Goal: Information Seeking & Learning: Learn about a topic

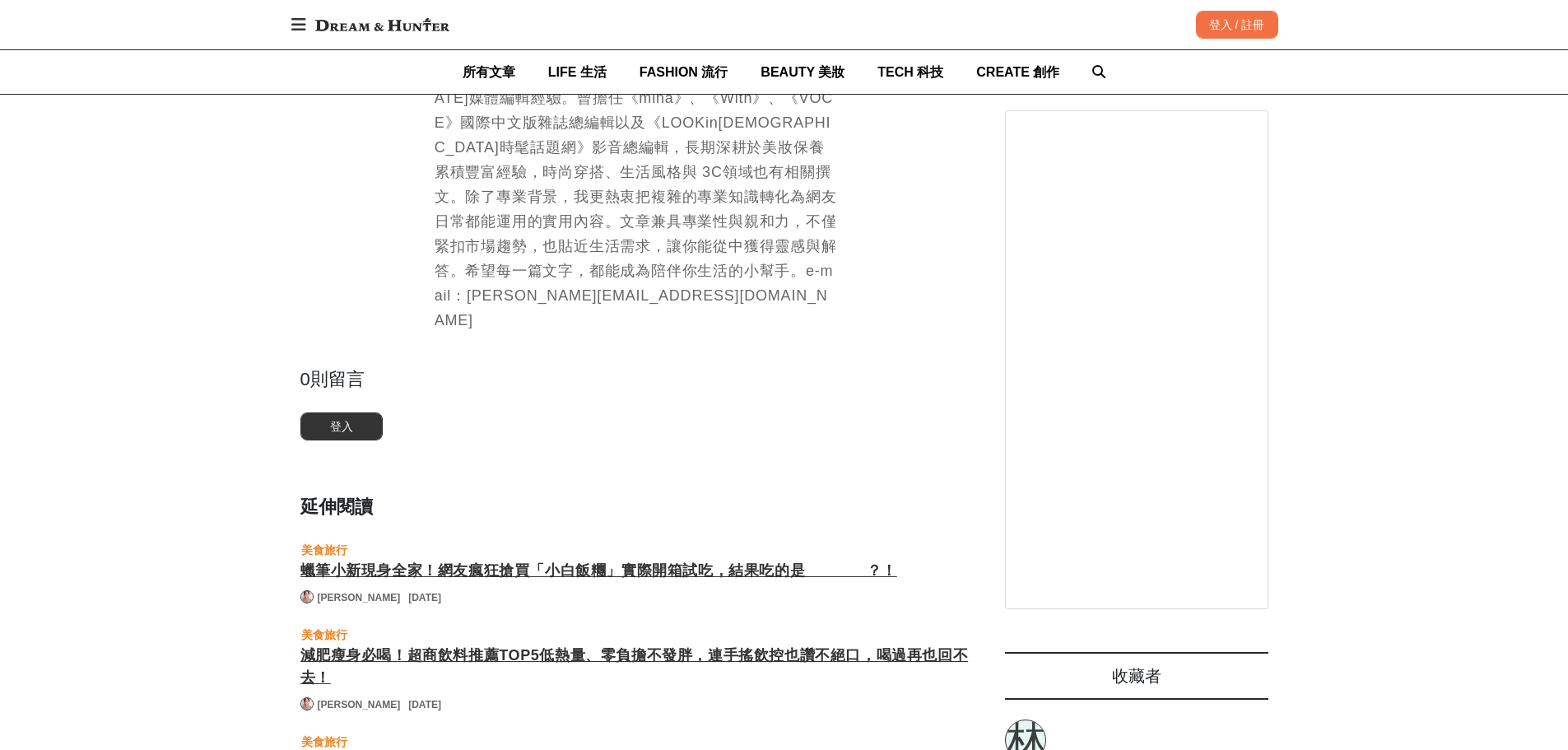
scroll to position [3869, 0]
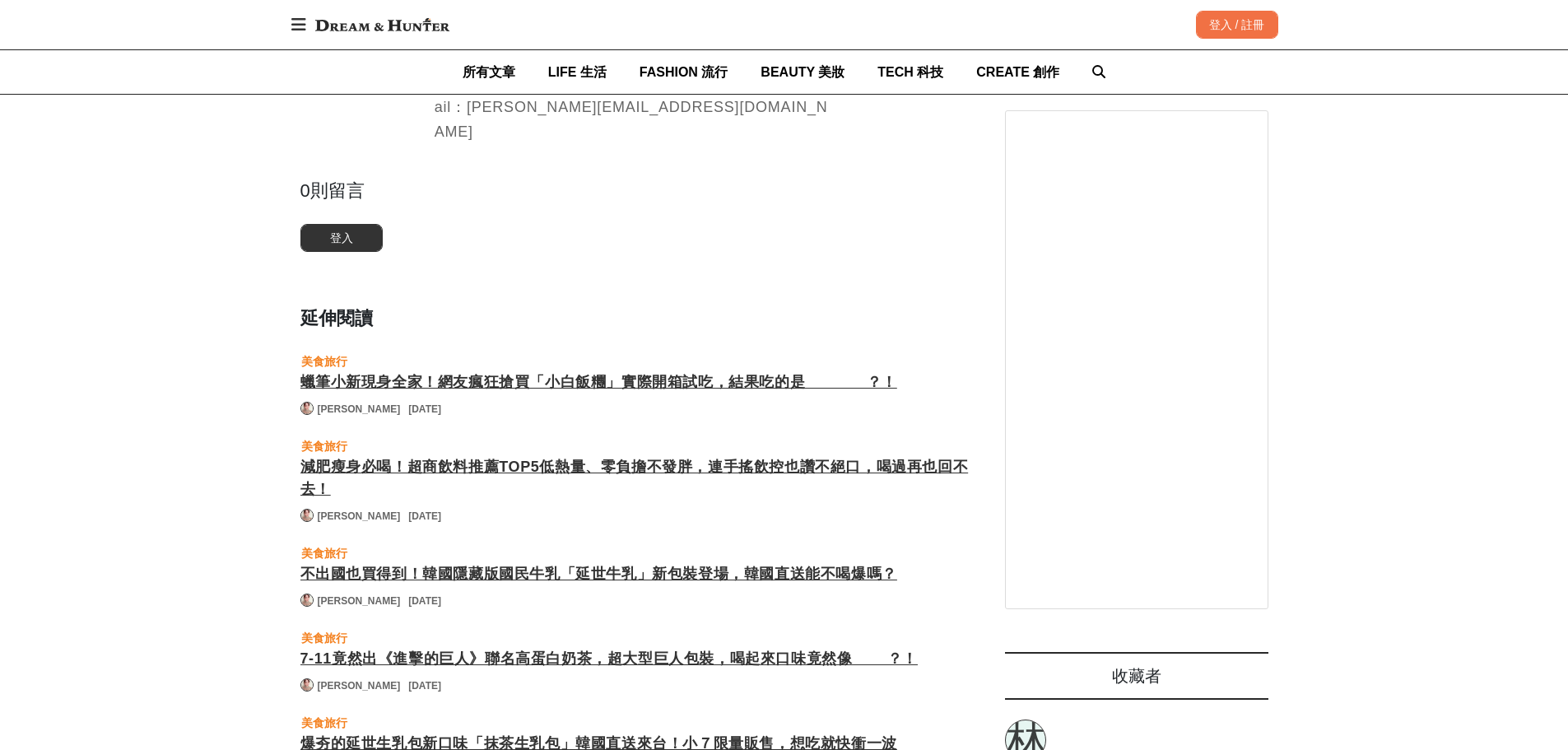
click at [394, 371] on div "蠟筆小新現身全家！網友瘋狂搶買「小白飯糰」實際開箱試吃，結果吃的是_______？！" at bounding box center [636, 382] width 672 height 22
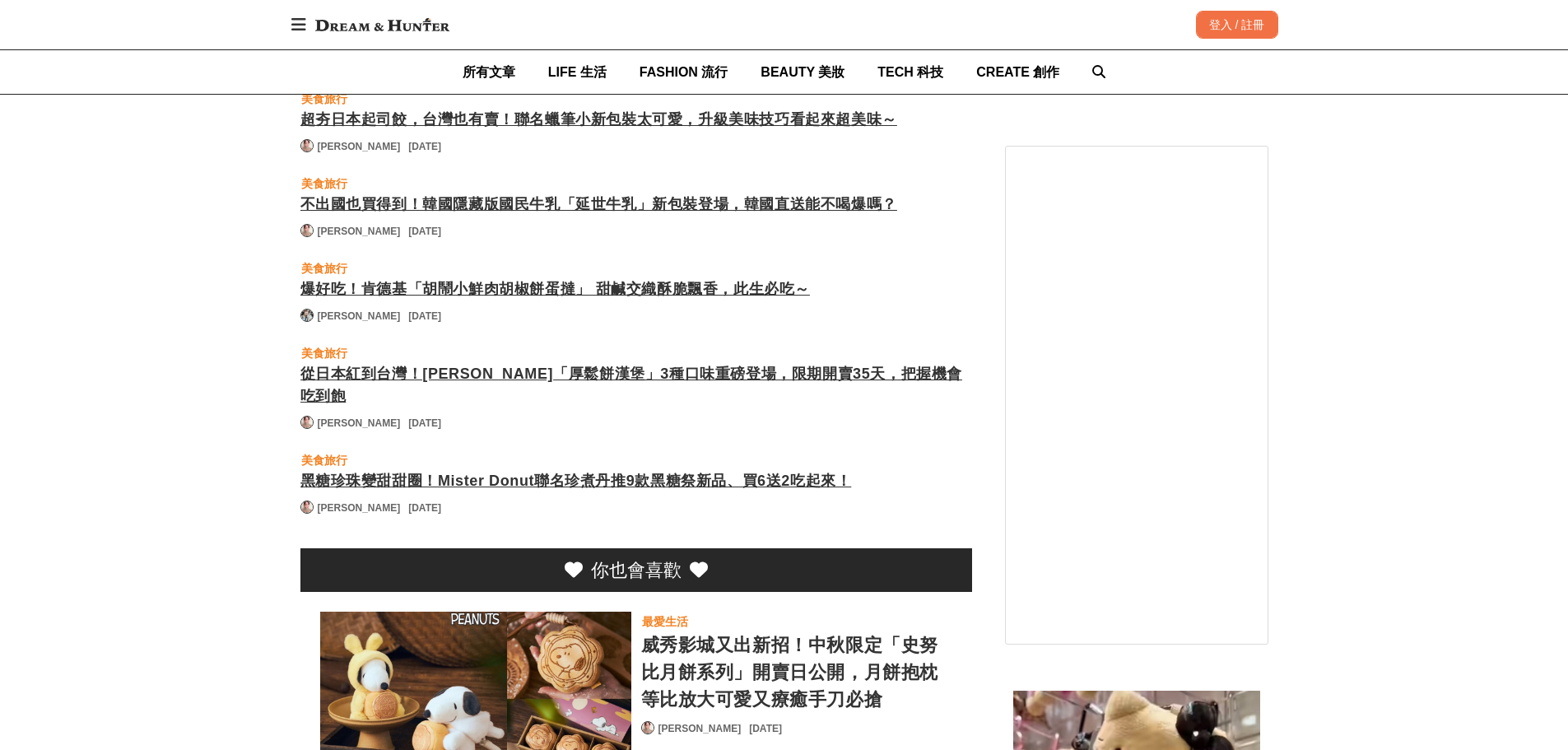
scroll to position [3869, 0]
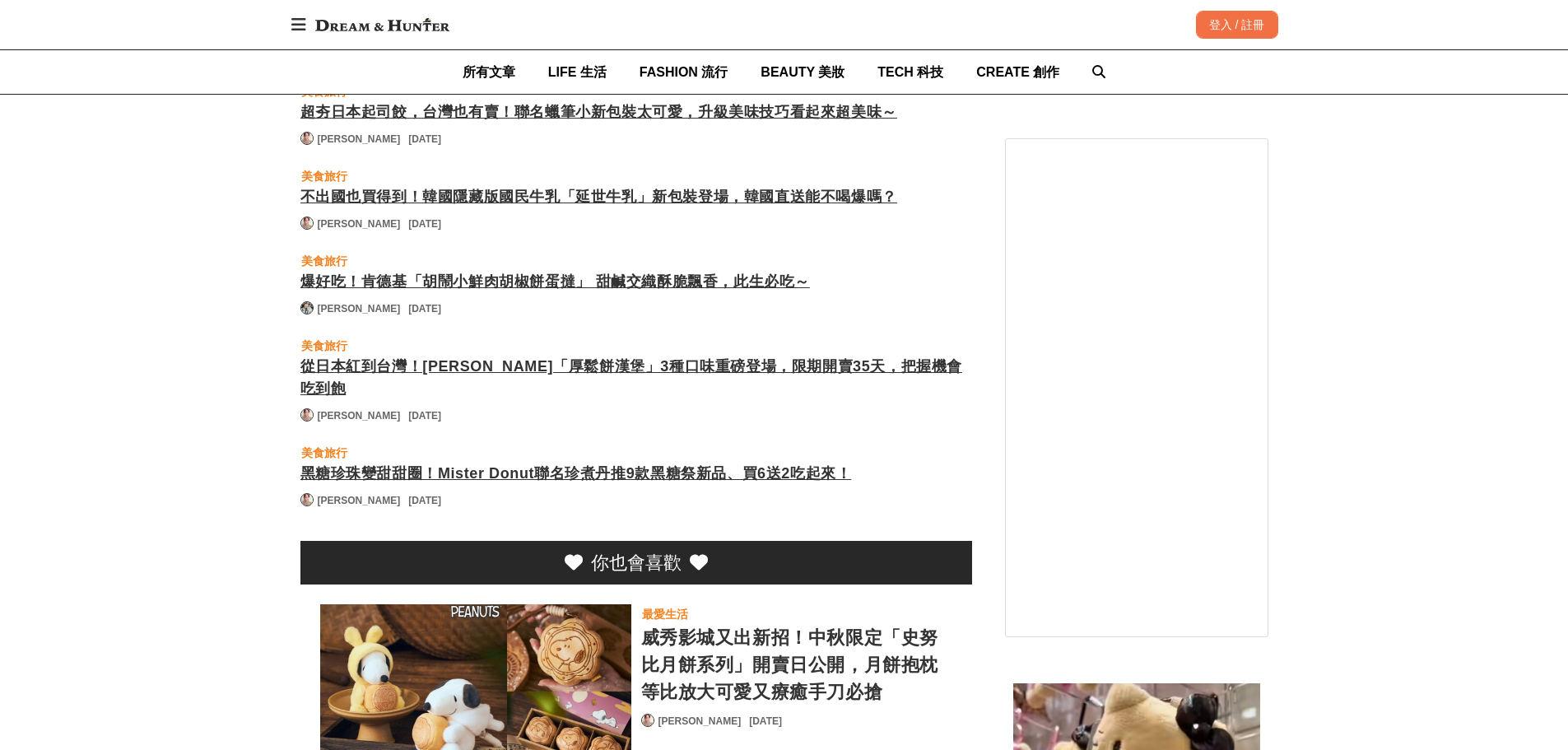
click at [614, 355] on div "從日本紅到台灣！[PERSON_NAME]「厚鬆餅漢堡」3種口味重磅登場，限期開賣35天，把握機會吃到飽" at bounding box center [636, 377] width 672 height 44
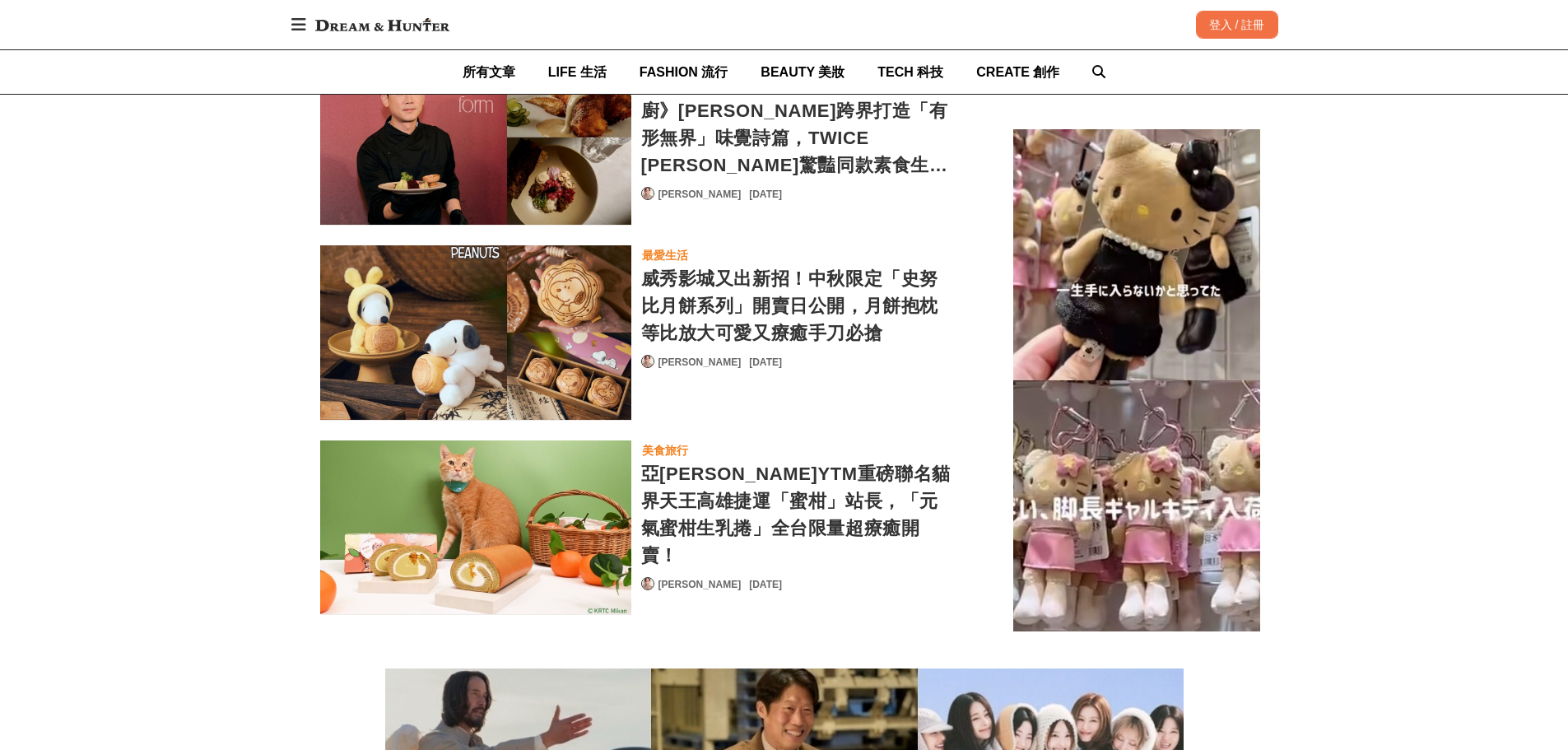
scroll to position [3869, 0]
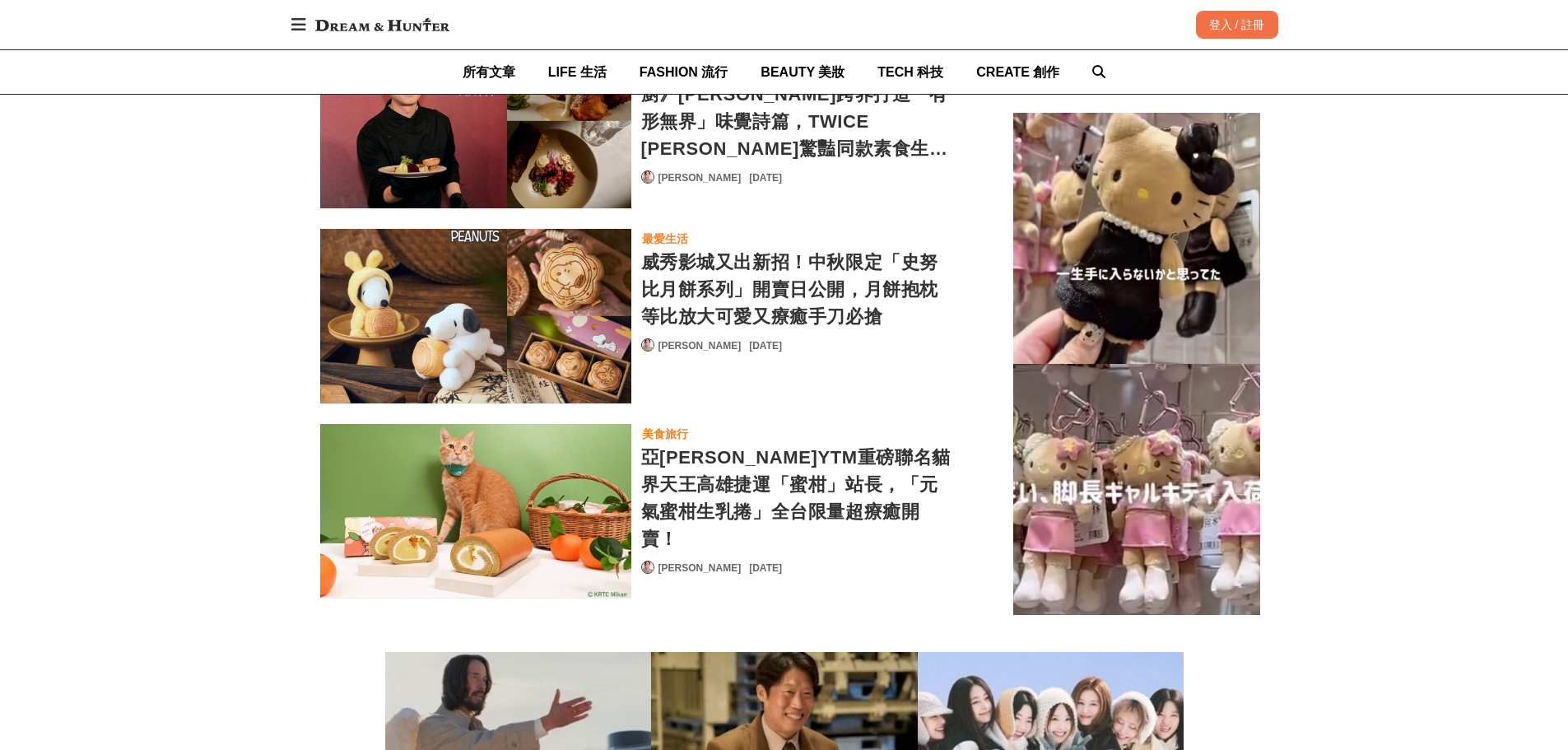
click at [789, 248] on div "威秀影城又出新招！中秋限定「史努比月餅系列」開賣日公開，月餅抱枕等比放大可愛又療癒手刀必搶" at bounding box center [797, 289] width 311 height 82
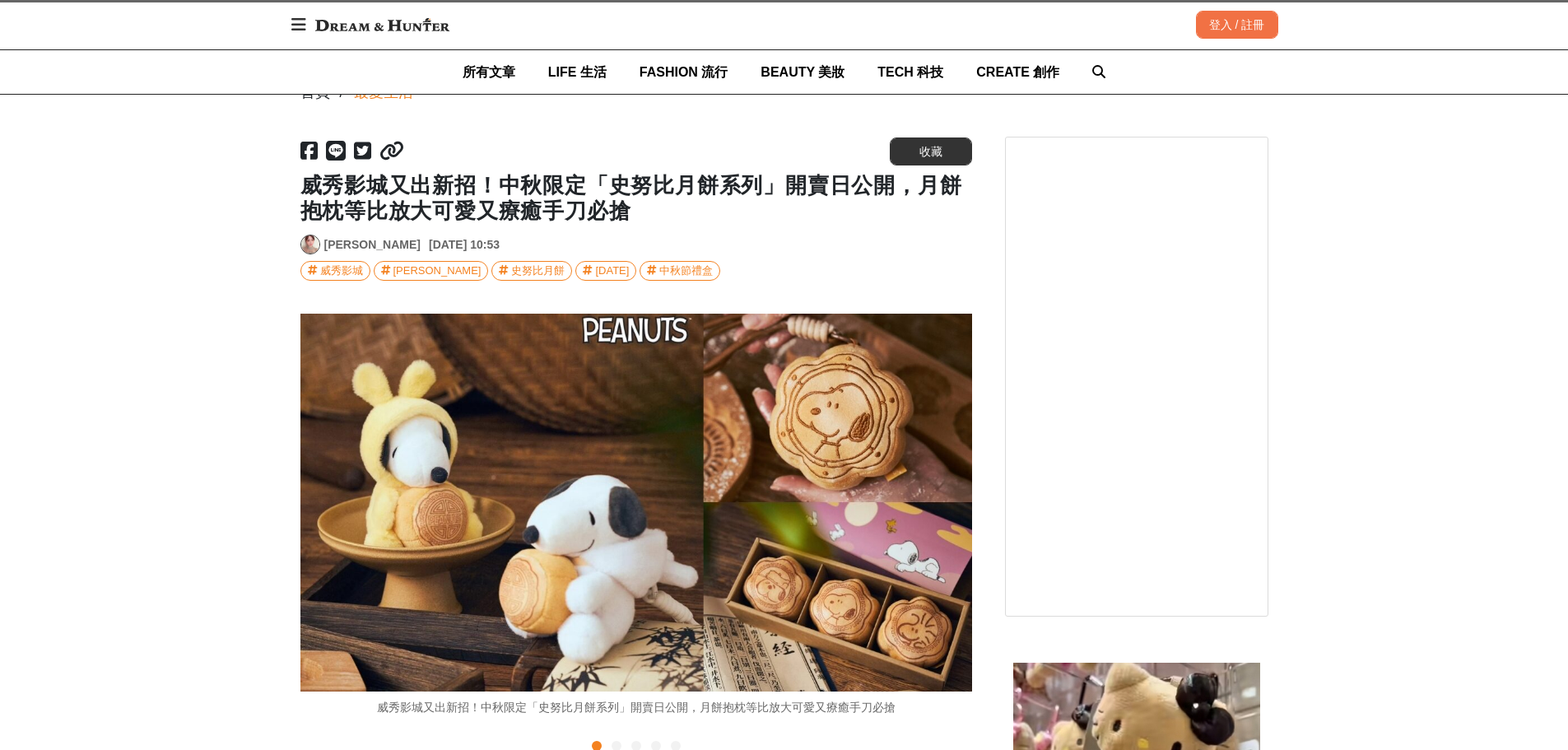
scroll to position [411, 0]
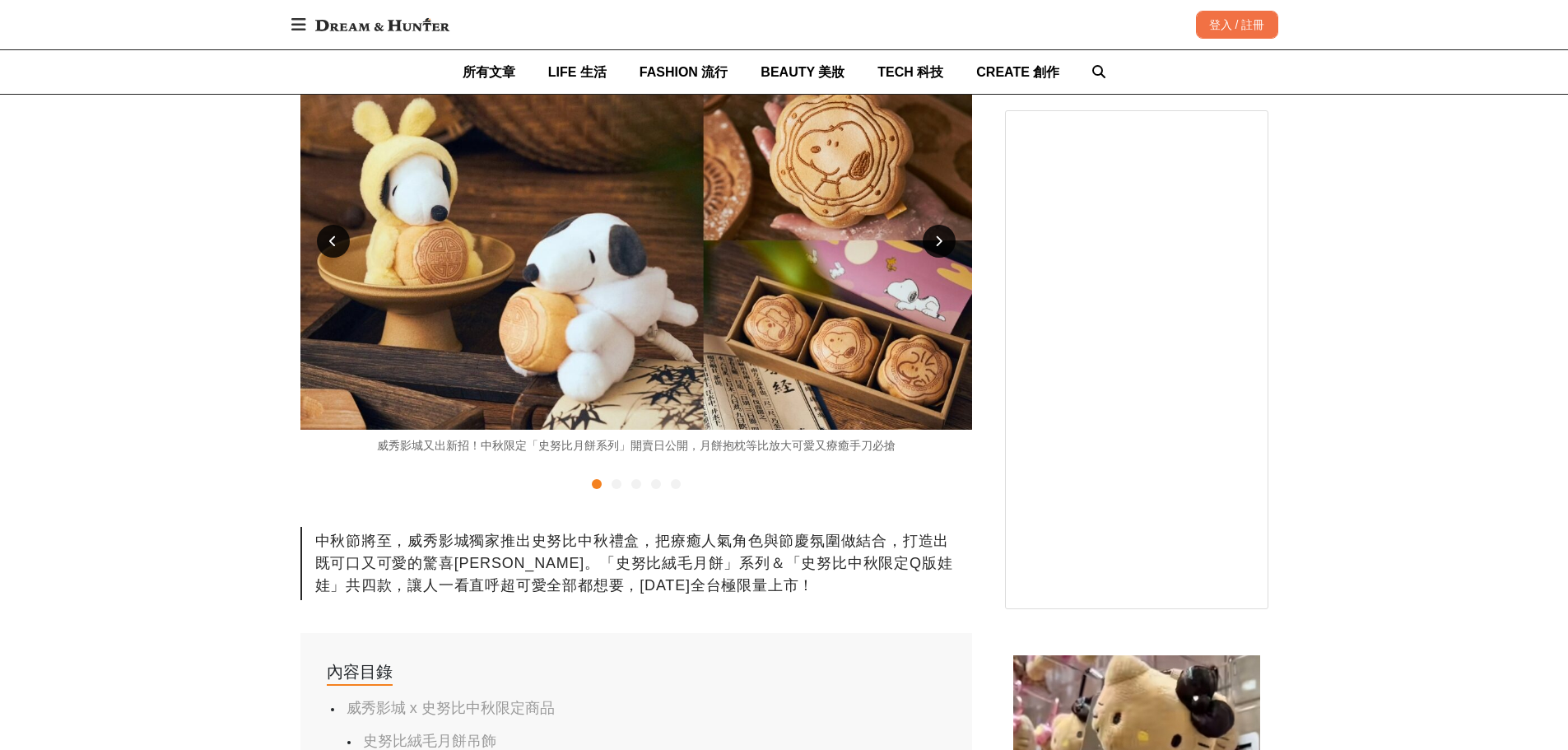
click at [935, 241] on icon at bounding box center [939, 241] width 7 height 12
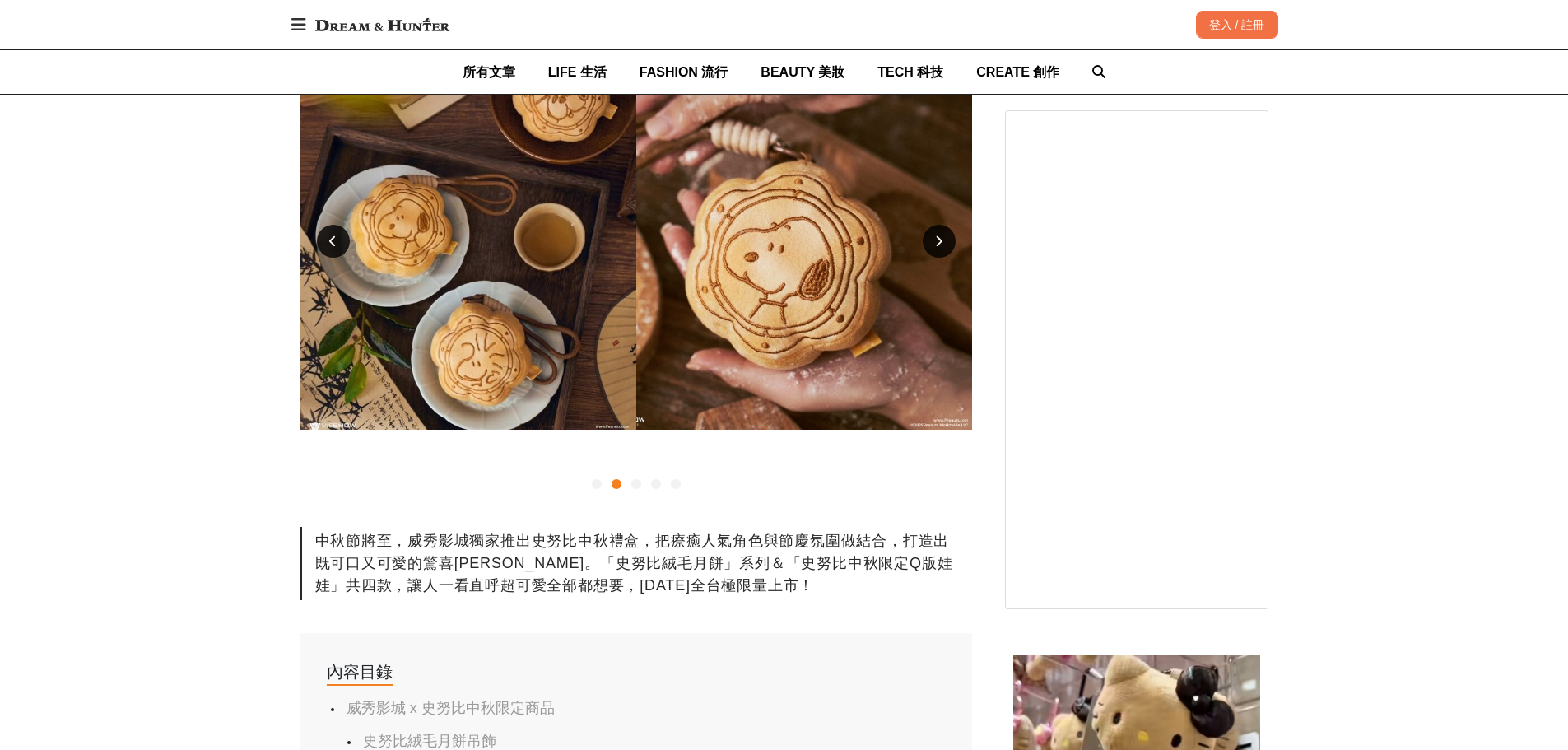
click at [935, 241] on icon at bounding box center [939, 241] width 7 height 12
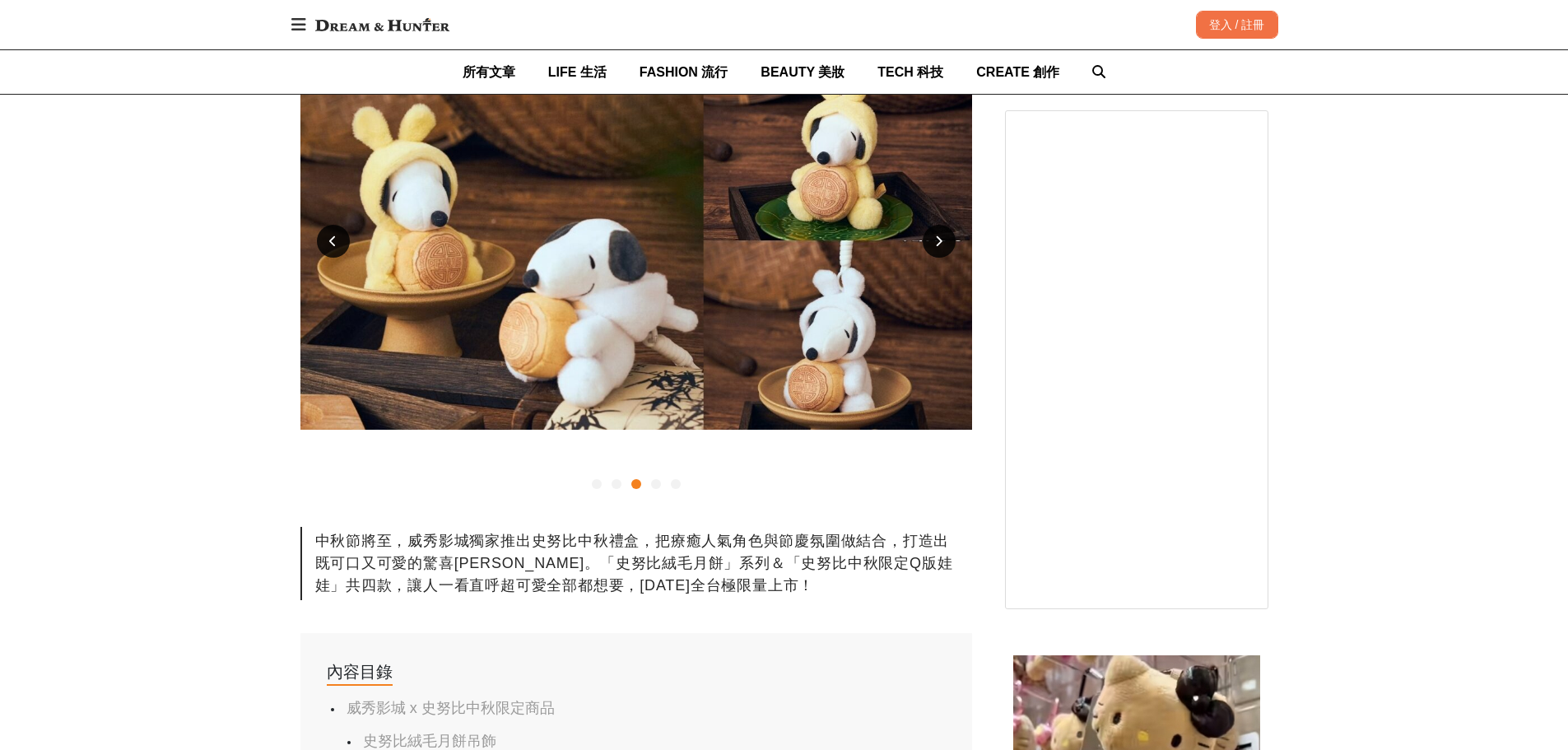
click at [935, 241] on icon at bounding box center [939, 241] width 7 height 12
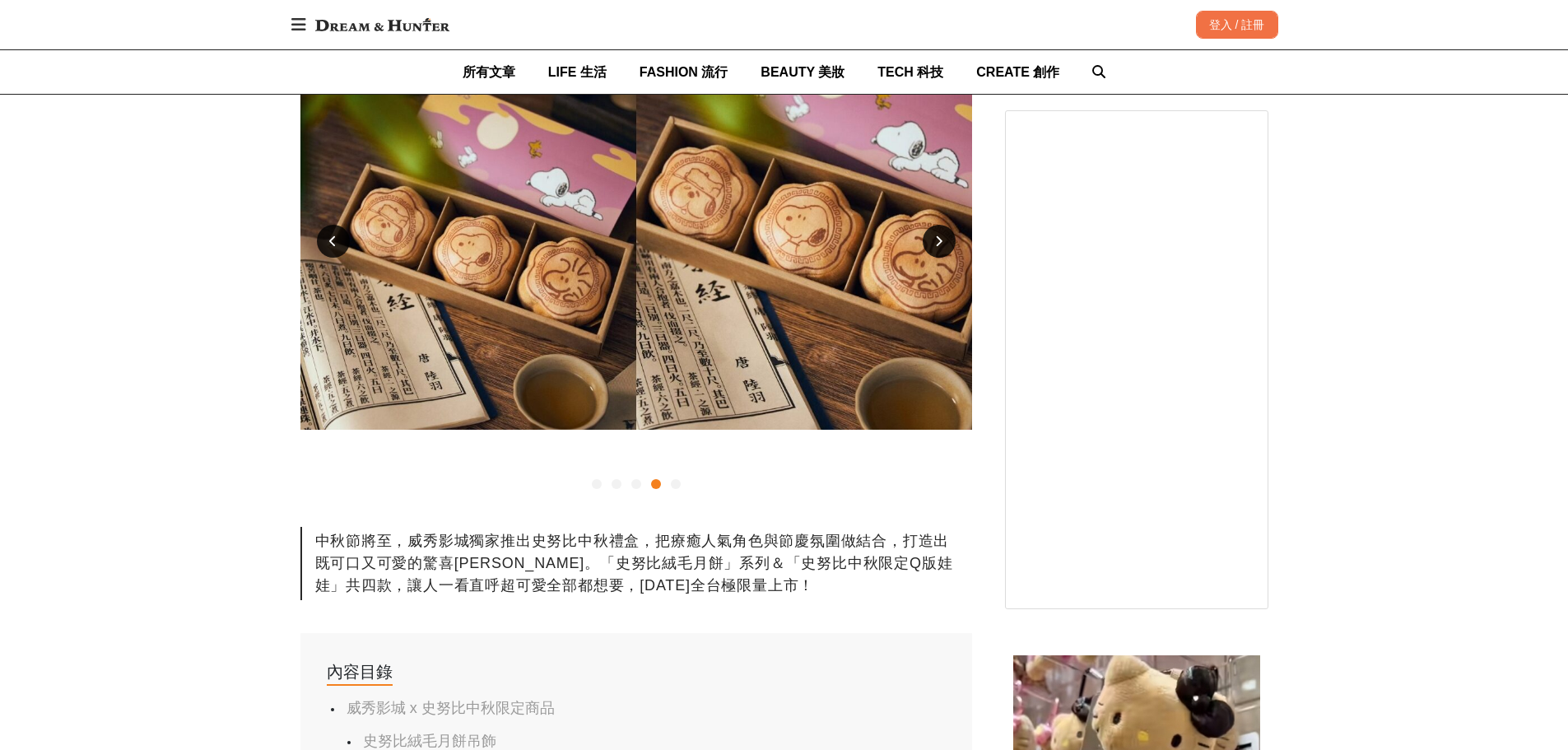
click at [935, 241] on icon at bounding box center [939, 241] width 7 height 12
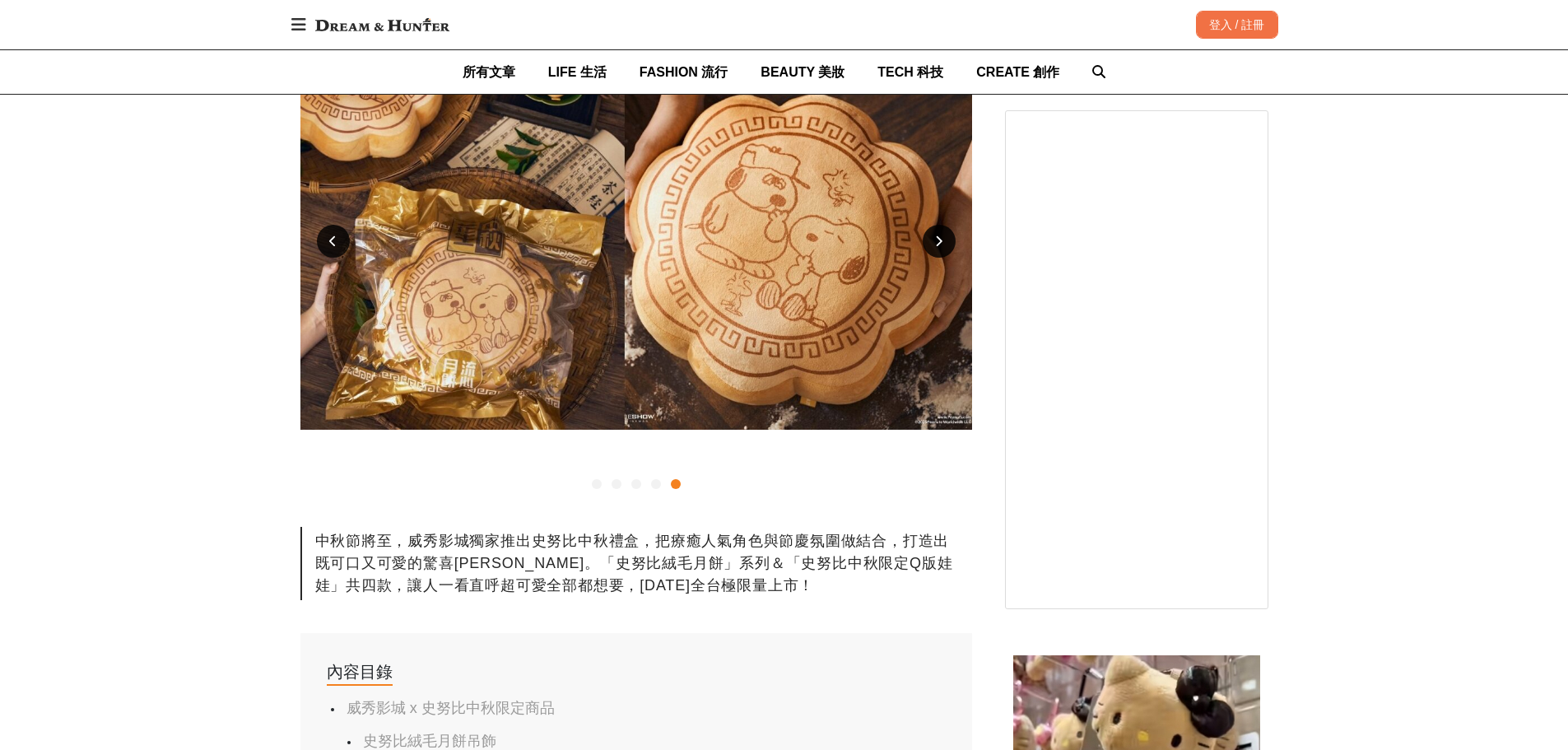
click at [935, 241] on icon at bounding box center [939, 241] width 7 height 12
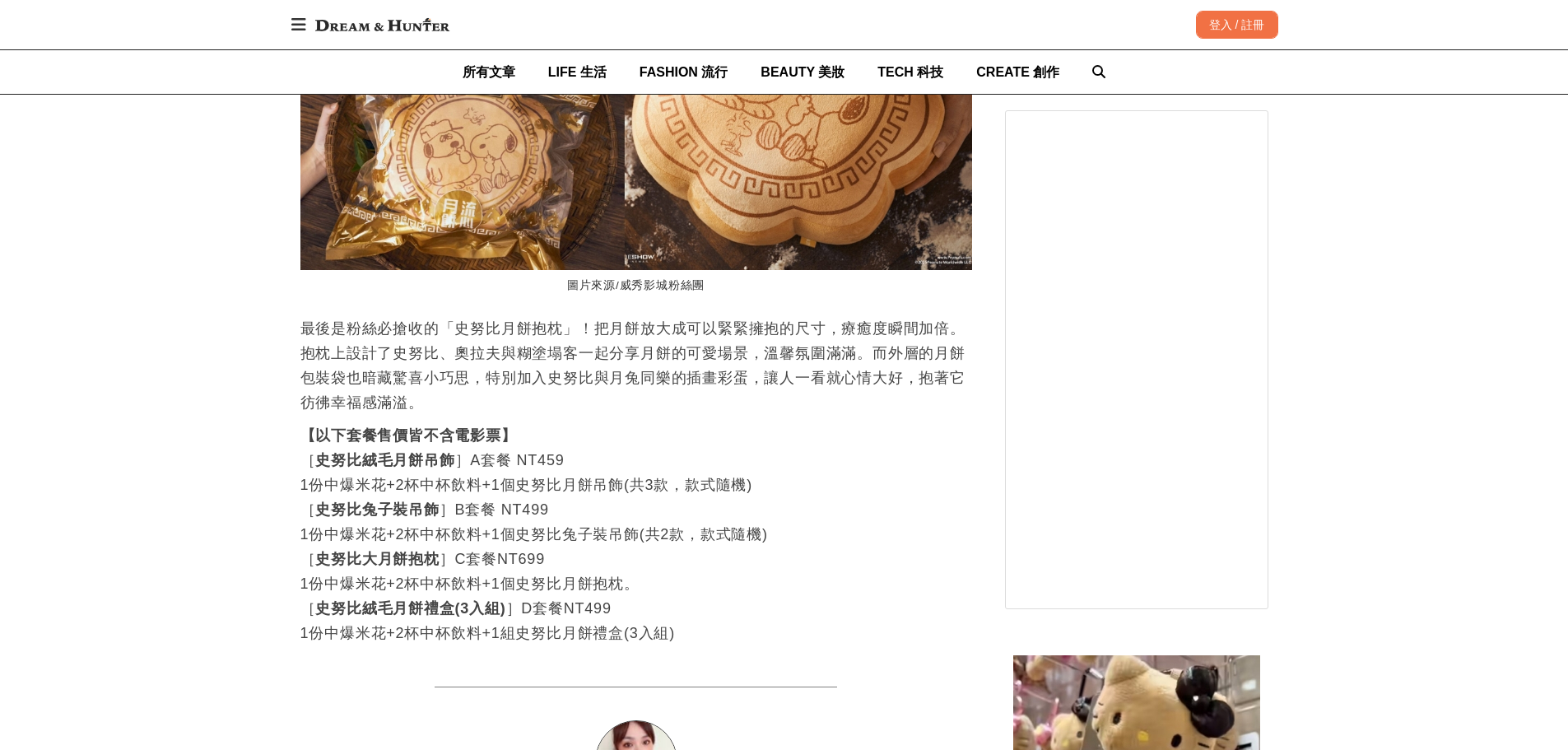
scroll to position [3293, 0]
